Goal: Entertainment & Leisure: Consume media (video, audio)

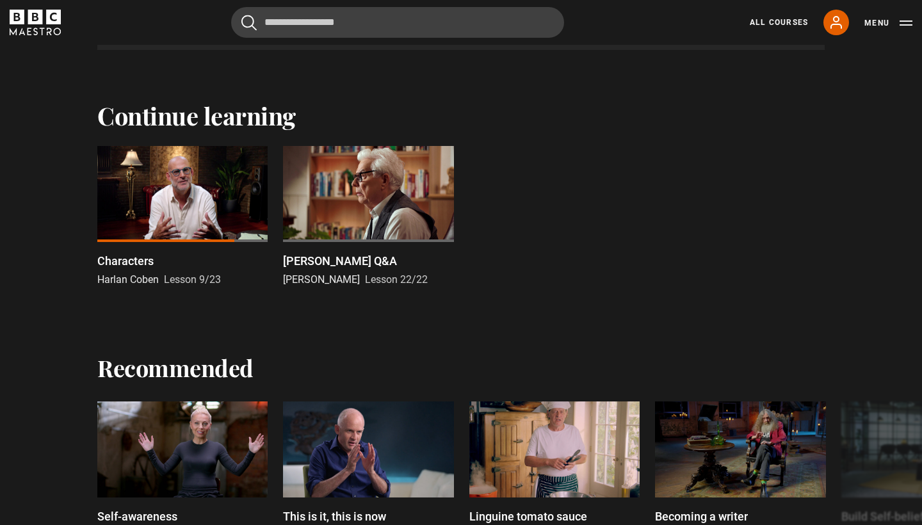
scroll to position [912, 0]
click at [205, 199] on div at bounding box center [182, 194] width 170 height 96
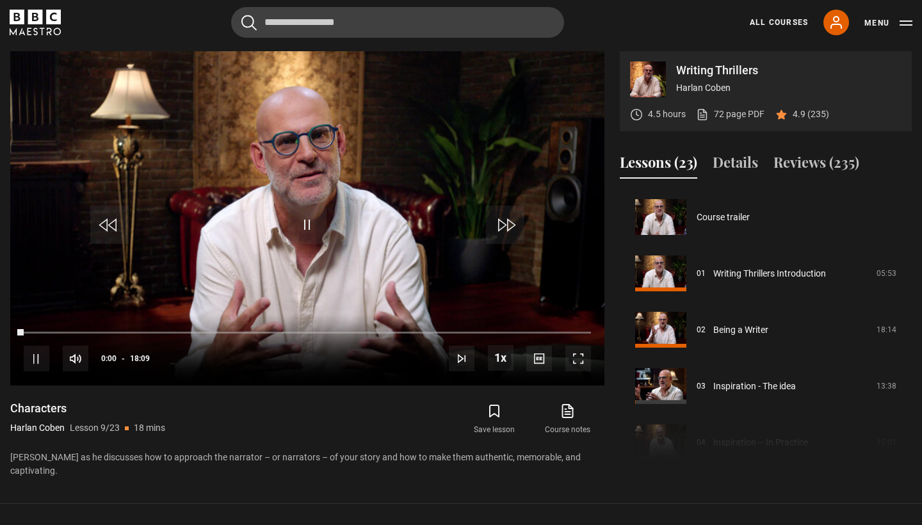
scroll to position [451, 0]
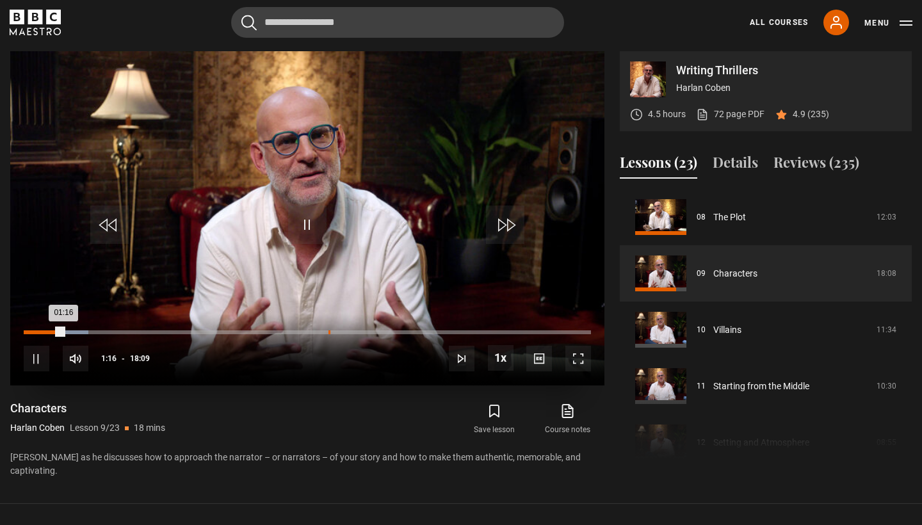
drag, startPoint x: 62, startPoint y: 328, endPoint x: 329, endPoint y: 339, distance: 266.7
click at [329, 339] on div "10s Skip Back 10 seconds Pause 10s Skip Forward 10 seconds Loaded : 11.47% 09:4…" at bounding box center [307, 350] width 594 height 71
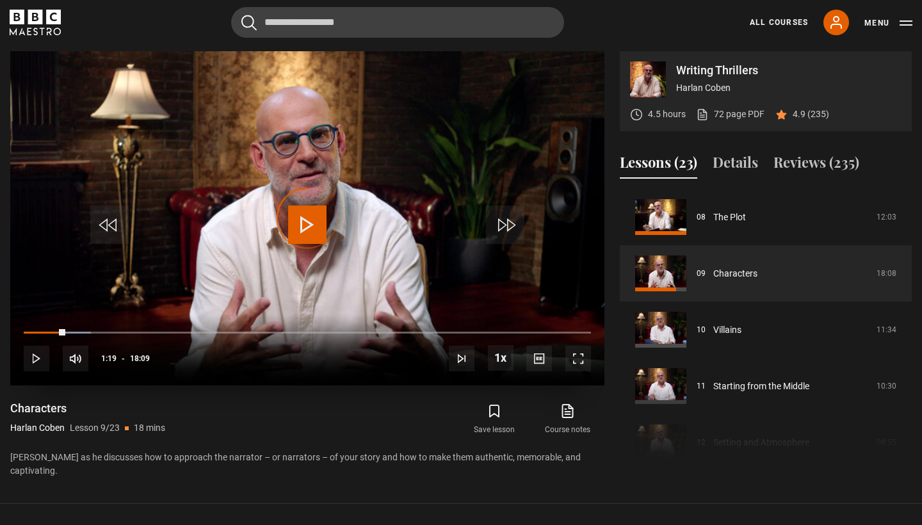
drag, startPoint x: 61, startPoint y: 331, endPoint x: 286, endPoint y: 341, distance: 225.7
click at [286, 341] on div "10s Skip Back 10 seconds Play 10s Skip Forward 10 seconds Loaded : 11.92% 08:05…" at bounding box center [307, 350] width 594 height 71
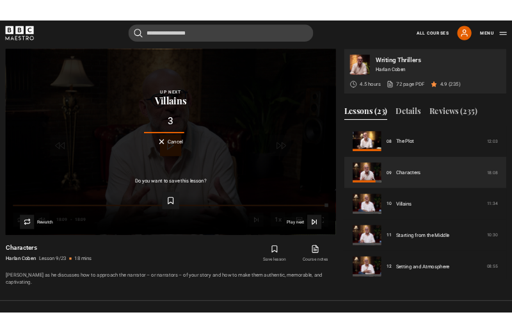
scroll to position [0, 0]
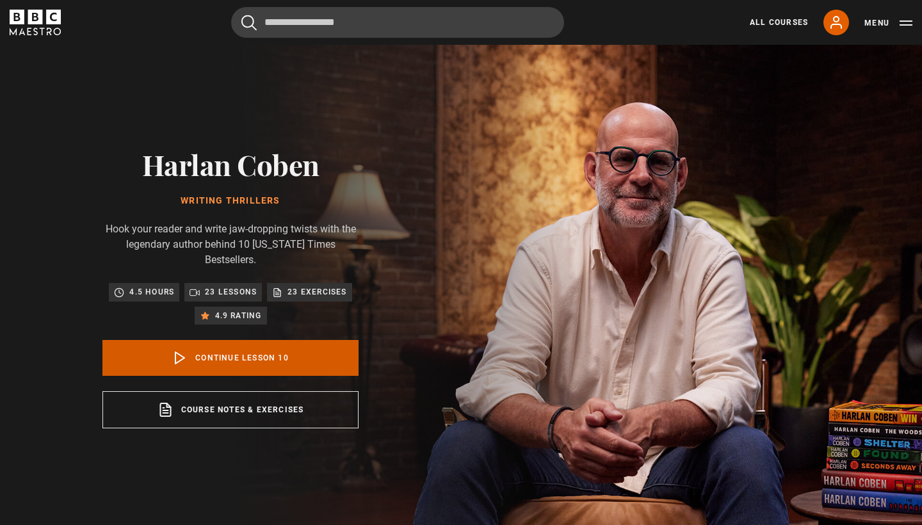
click at [252, 332] on link "Continue lesson 10" at bounding box center [230, 358] width 256 height 36
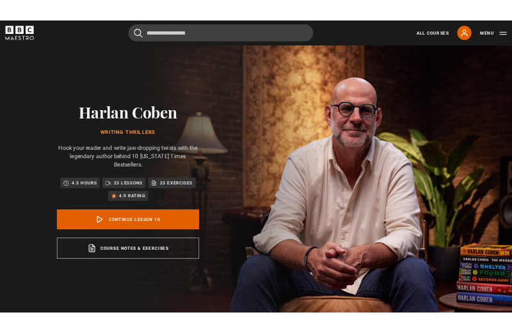
scroll to position [532, 0]
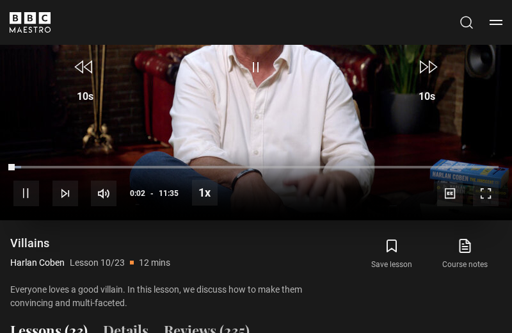
click at [225, 104] on video "Video Player" at bounding box center [256, 76] width 512 height 288
